Goal: Book appointment/travel/reservation

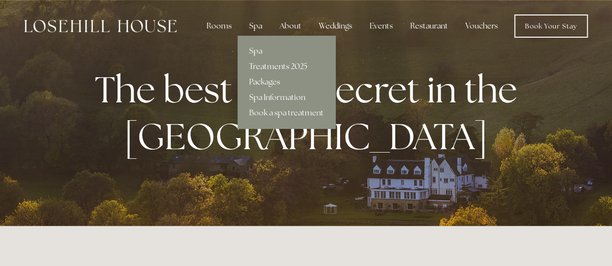
click at [257, 26] on div "Spa" at bounding box center [255, 25] width 29 height 19
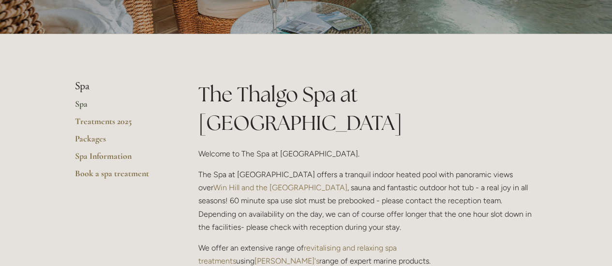
scroll to position [145, 0]
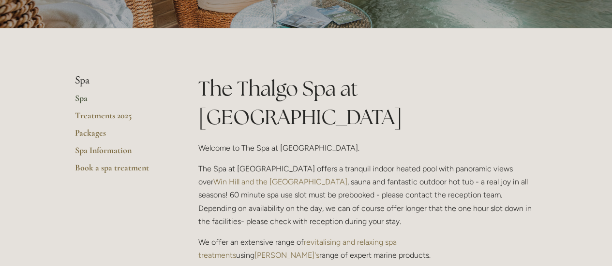
click at [83, 100] on link "Spa" at bounding box center [121, 101] width 92 height 17
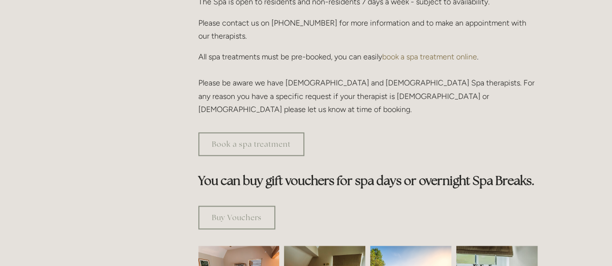
scroll to position [387, 0]
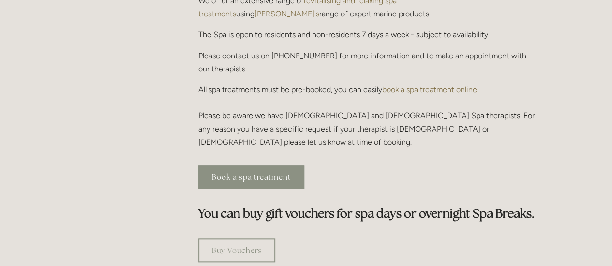
click at [247, 165] on link "Book a spa treatment" at bounding box center [251, 177] width 106 height 24
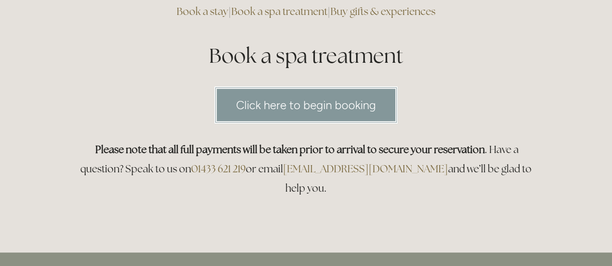
scroll to position [97, 0]
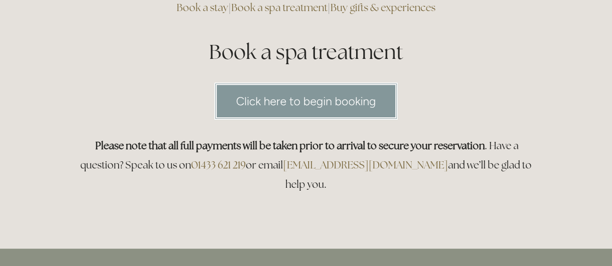
click at [298, 108] on link "Click here to begin booking" at bounding box center [305, 101] width 183 height 37
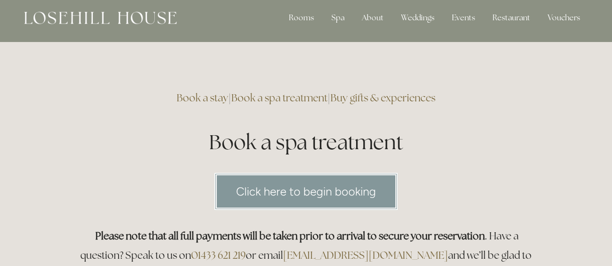
scroll to position [0, 0]
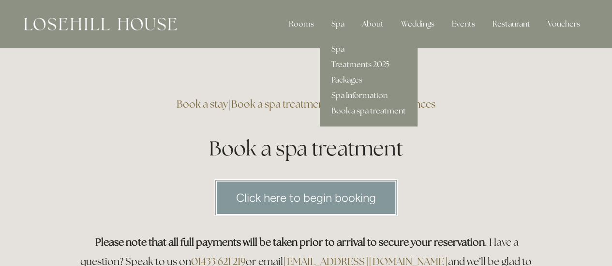
click at [358, 94] on link "Spa Information" at bounding box center [369, 95] width 98 height 15
